Goal: Task Accomplishment & Management: Manage account settings

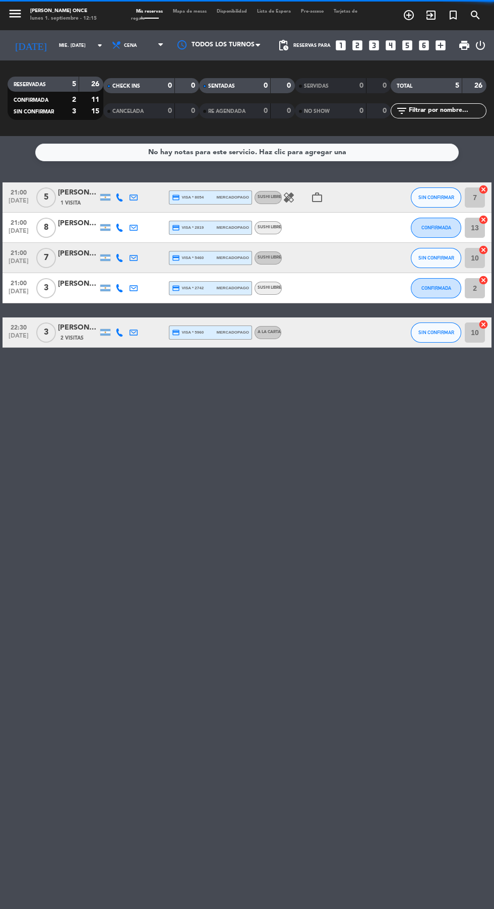
click at [54, 45] on input "mié. [DATE]" at bounding box center [85, 46] width 63 height 16
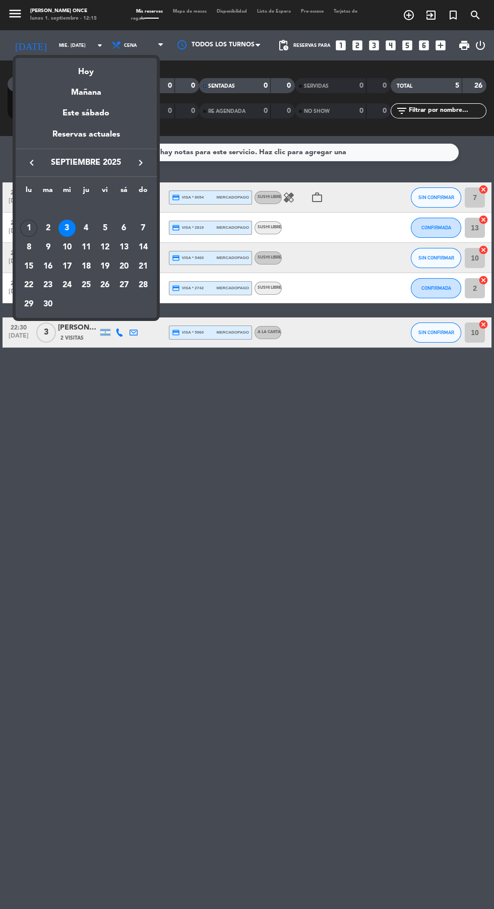
click at [210, 391] on div at bounding box center [247, 454] width 494 height 909
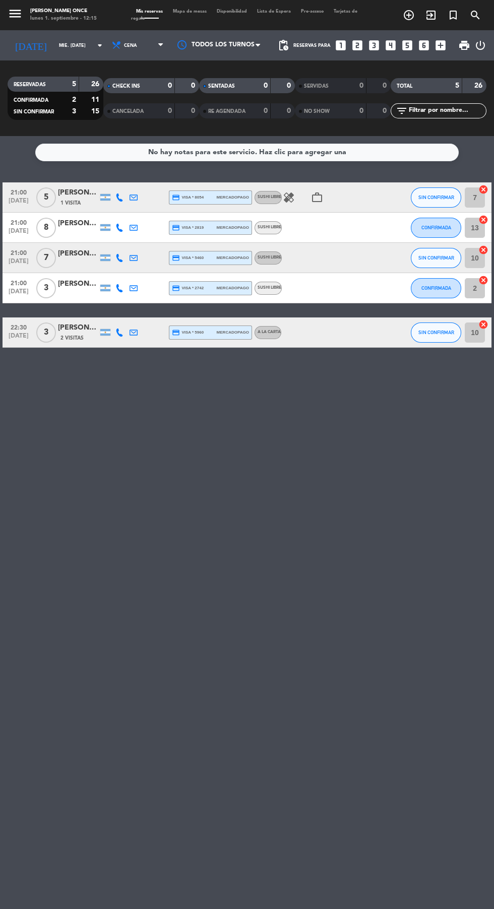
click at [354, 300] on div at bounding box center [324, 288] width 85 height 30
click at [46, 288] on span "3" at bounding box center [46, 288] width 20 height 20
click at [347, 302] on div at bounding box center [324, 288] width 85 height 30
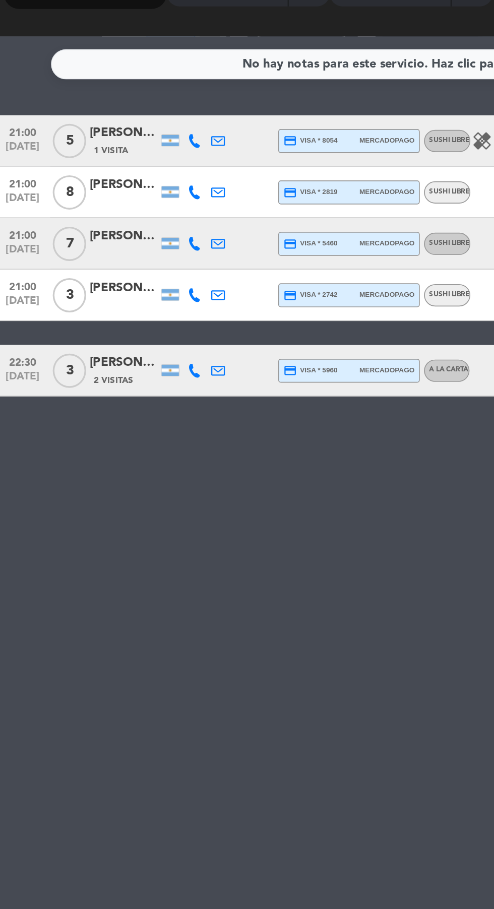
click at [14, 289] on span "[DATE]" at bounding box center [18, 294] width 25 height 12
click at [67, 286] on div "Creada: ago. 28" at bounding box center [71, 288] width 66 height 18
click at [67, 294] on div at bounding box center [78, 294] width 40 height 8
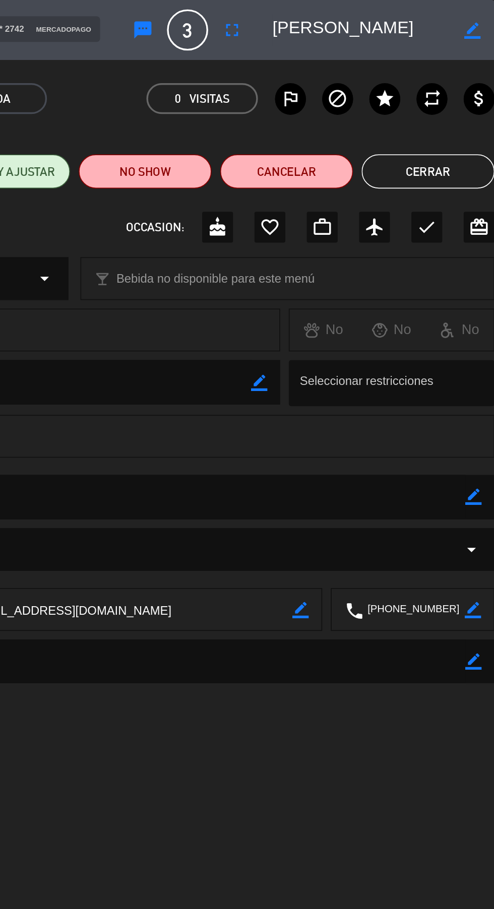
click at [339, 21] on icon "fullscreen" at bounding box center [340, 18] width 12 height 12
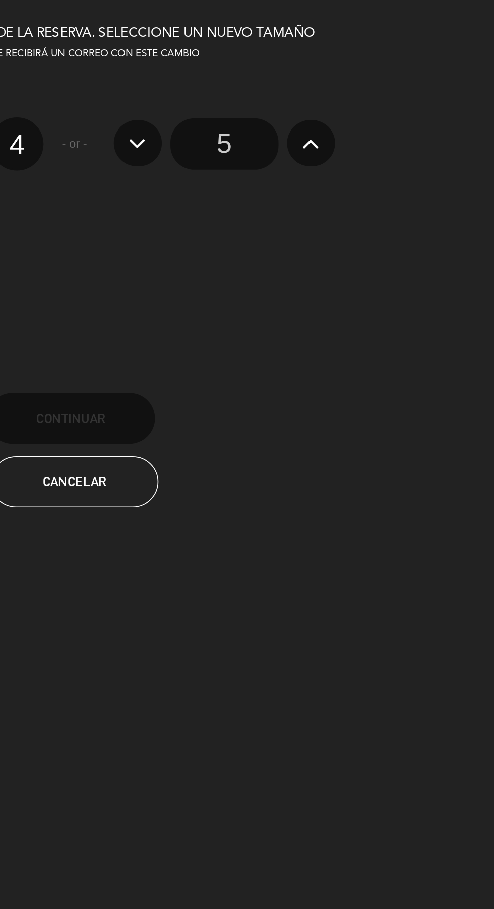
click at [208, 85] on label "4" at bounding box center [212, 84] width 31 height 31
click at [209, 79] on input "4" at bounding box center [212, 76] width 7 height 7
radio input "true"
radio input "false"
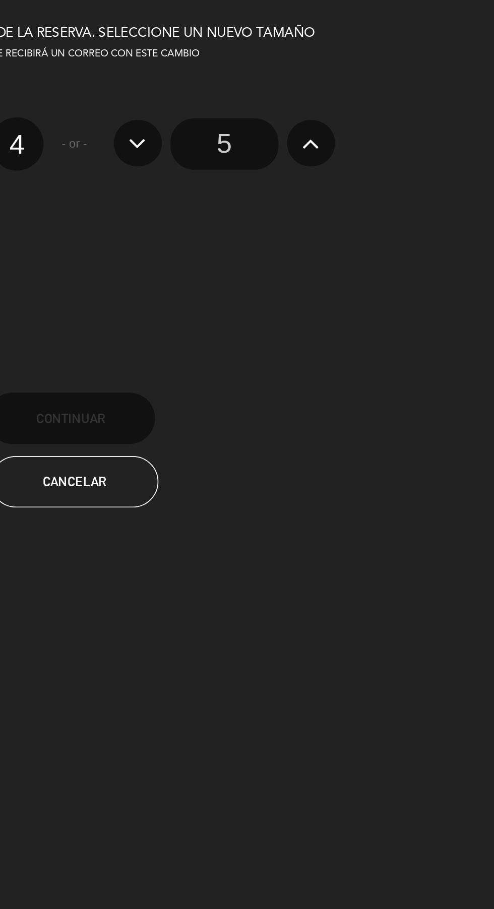
radio input "false"
radio input "true"
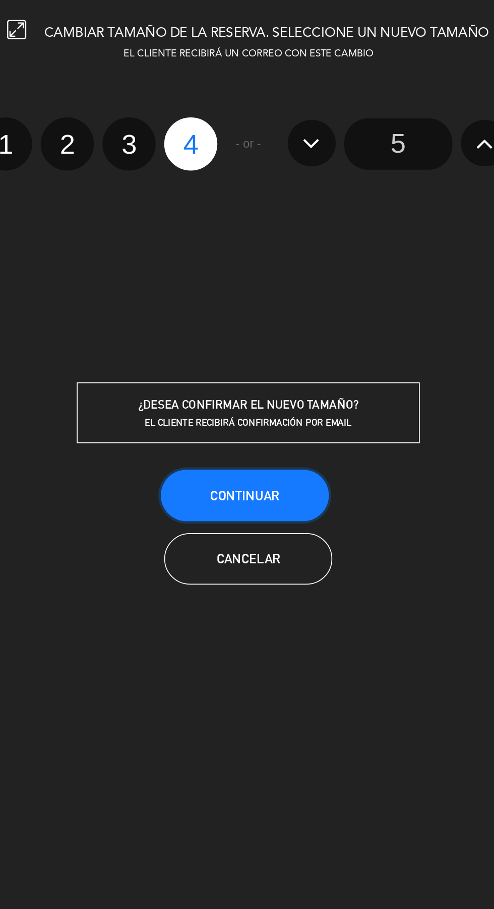
click at [230, 277] on button "Continuar" at bounding box center [244, 291] width 99 height 30
